Goal: Transaction & Acquisition: Purchase product/service

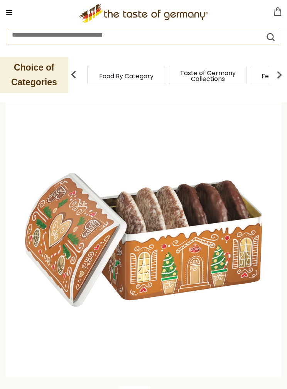
click at [249, 239] on img at bounding box center [143, 239] width 275 height 275
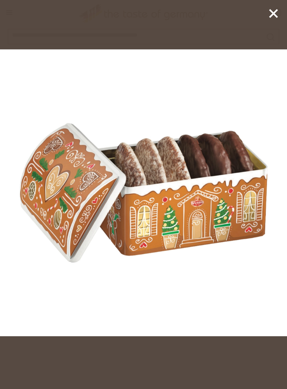
click at [270, 10] on line at bounding box center [273, 14] width 8 height 8
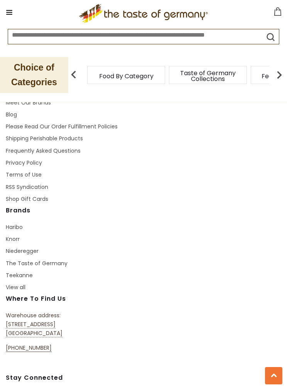
scroll to position [1390, 0]
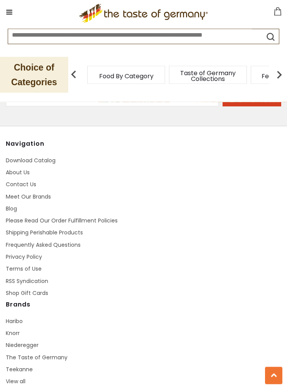
click at [131, 277] on li "RSS Syndication" at bounding box center [72, 281] width 132 height 9
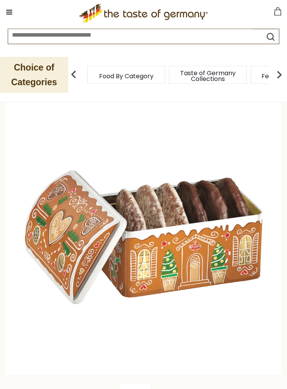
scroll to position [0, 0]
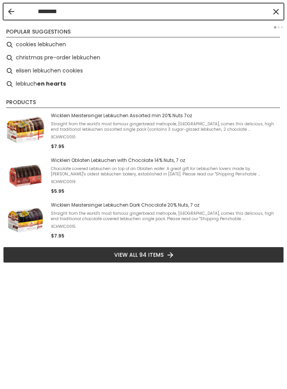
type input "*********"
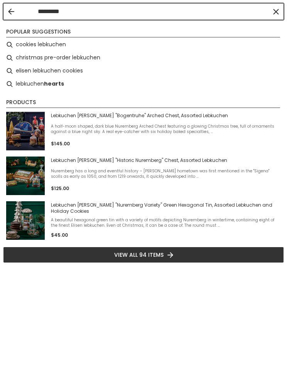
type input "*********"
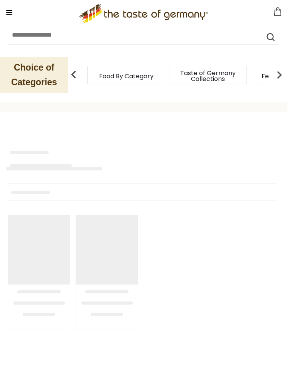
type input "*********"
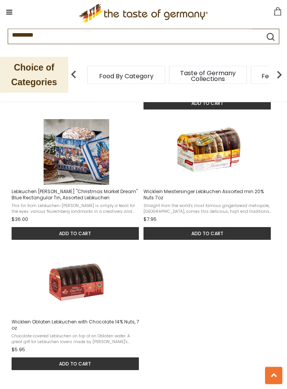
scroll to position [858, 0]
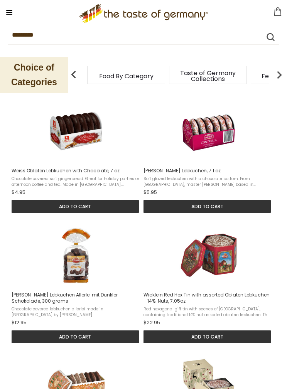
scroll to position [0, 0]
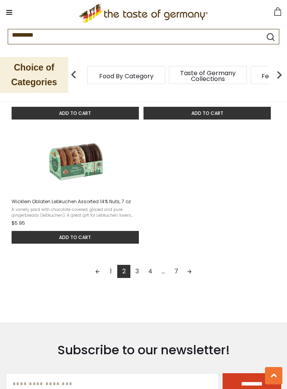
click at [190, 275] on link "Next page" at bounding box center [189, 271] width 13 height 13
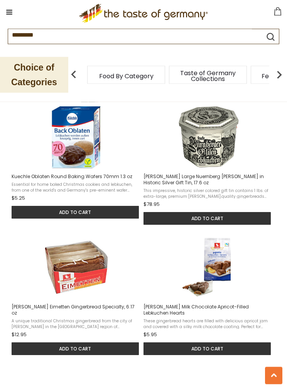
scroll to position [744, 0]
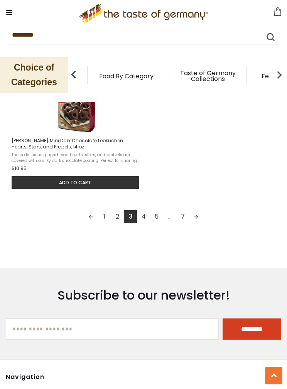
click at [196, 215] on link "Next page" at bounding box center [195, 216] width 13 height 13
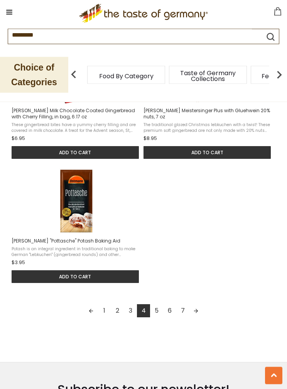
scroll to position [940, 0]
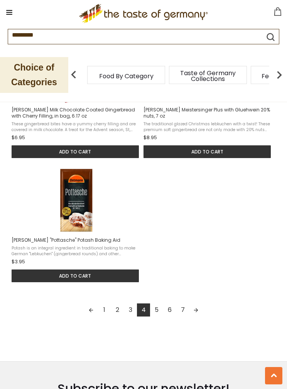
click at [197, 307] on link "Next page" at bounding box center [195, 309] width 13 height 13
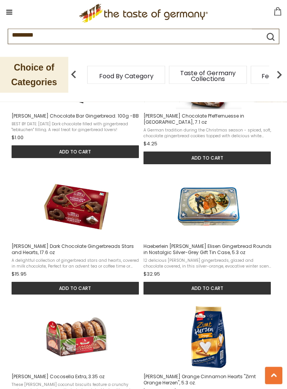
scroll to position [668, 0]
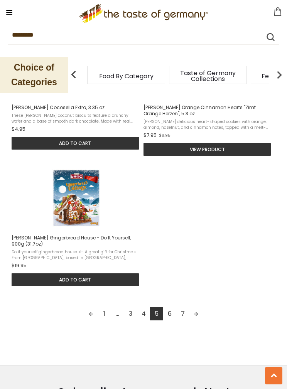
click at [196, 307] on link "Next page" at bounding box center [195, 313] width 13 height 13
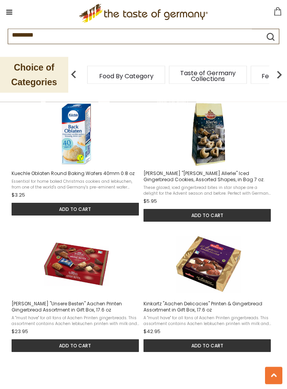
scroll to position [747, 0]
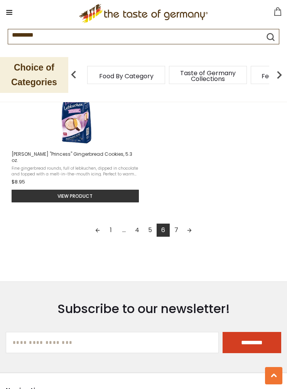
click at [111, 224] on link "1" at bounding box center [110, 229] width 13 height 13
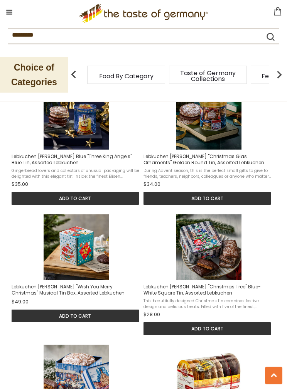
scroll to position [633, 0]
click at [96, 291] on span "Lebkuchen Schmidt "Wish You Merry Christmas" Musical Tin Box, Assorted Lebkuchen" at bounding box center [76, 289] width 128 height 12
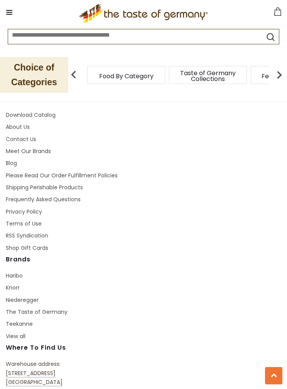
scroll to position [1269, 0]
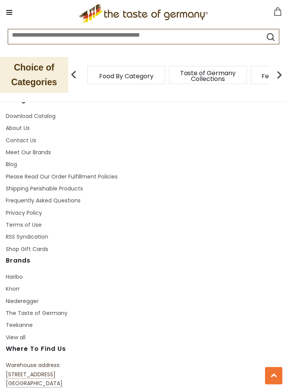
click at [71, 200] on link "Frequently Asked Questions" at bounding box center [43, 200] width 75 height 8
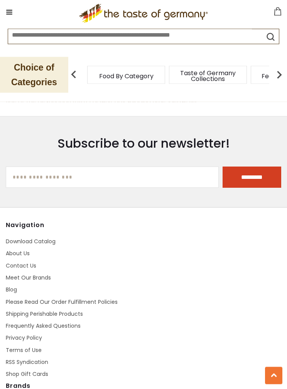
scroll to position [849, 0]
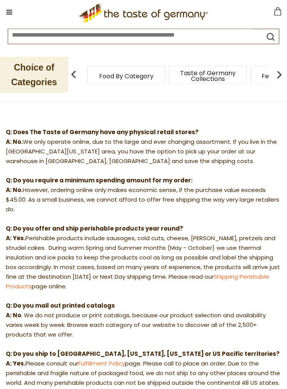
scroll to position [0, 0]
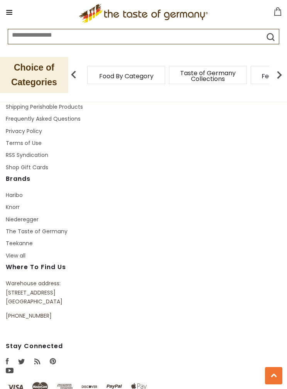
scroll to position [1269, 0]
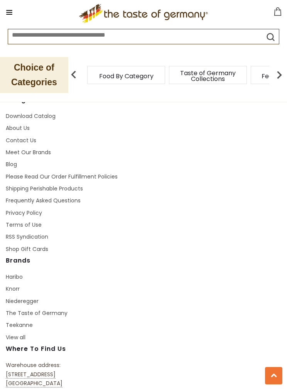
click at [223, 79] on span "Taste of Germany Collections" at bounding box center [208, 76] width 62 height 12
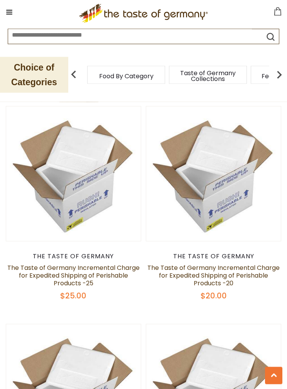
scroll to position [1252, 0]
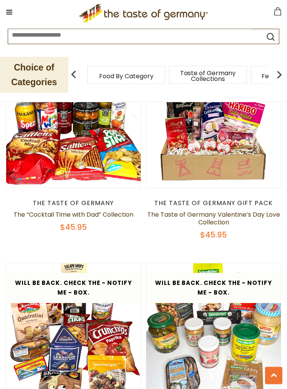
scroll to position [1772, 0]
